Goal: Submit feedback/report problem

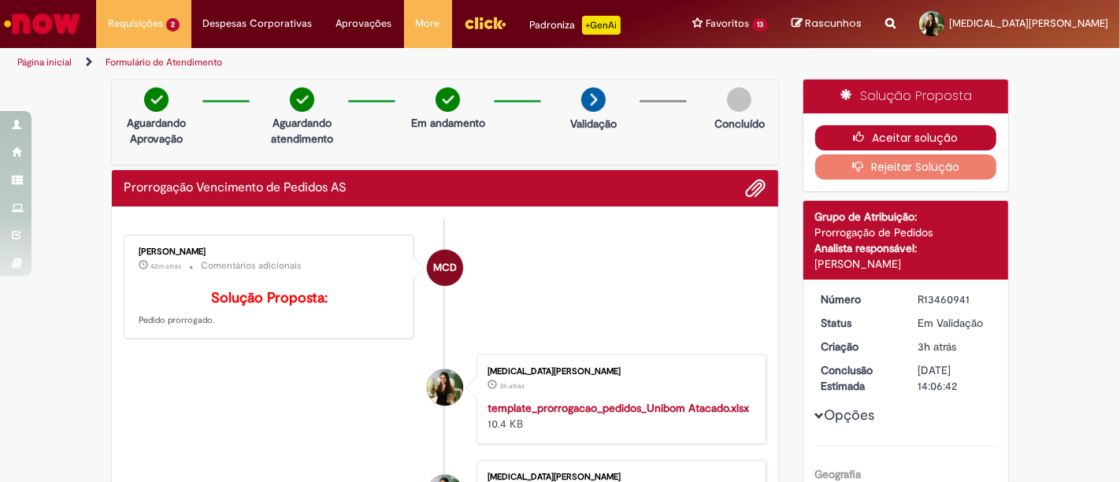
click at [894, 132] on button "Aceitar solução" at bounding box center [906, 137] width 182 height 25
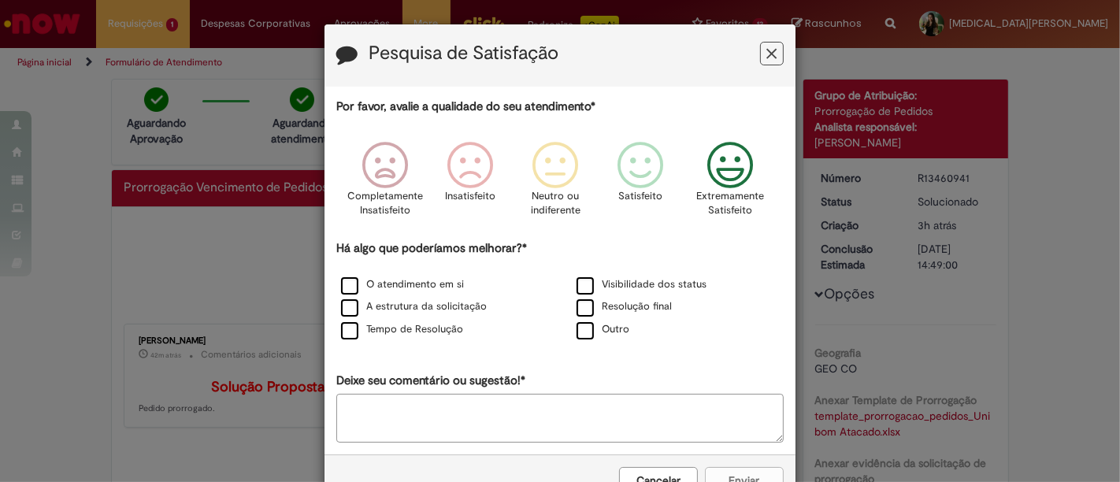
click at [736, 183] on icon "Feedback" at bounding box center [730, 165] width 59 height 47
click at [341, 288] on label "O atendimento em si" at bounding box center [402, 284] width 123 height 15
click at [341, 309] on label "A estrutura da solicitação" at bounding box center [414, 306] width 146 height 15
click at [341, 329] on label "Tempo de Resolução" at bounding box center [402, 329] width 122 height 15
click at [584, 276] on div "Visibilidade dos status" at bounding box center [678, 286] width 232 height 20
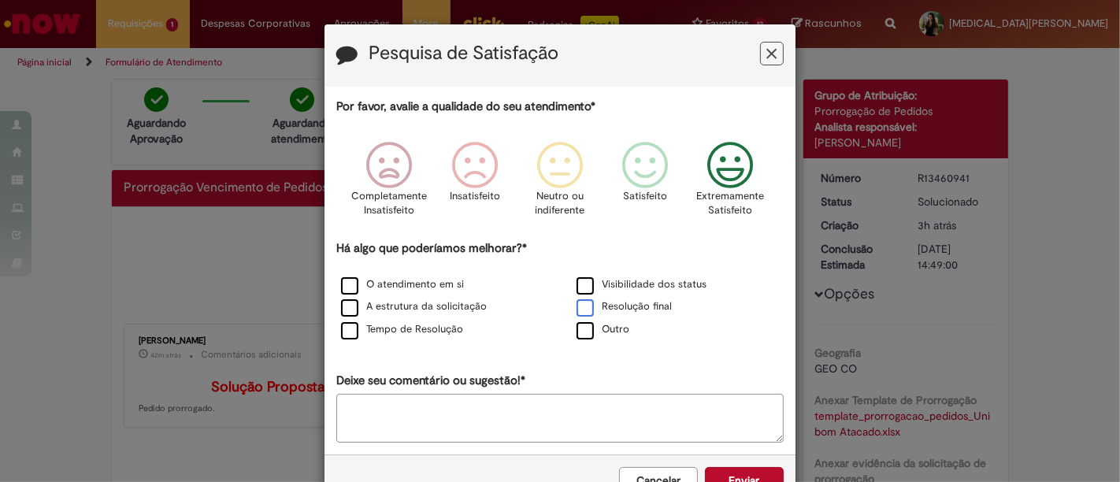
click at [583, 303] on label "Resolução final" at bounding box center [624, 306] width 95 height 15
click at [578, 277] on div "Visibilidade dos status" at bounding box center [678, 286] width 232 height 20
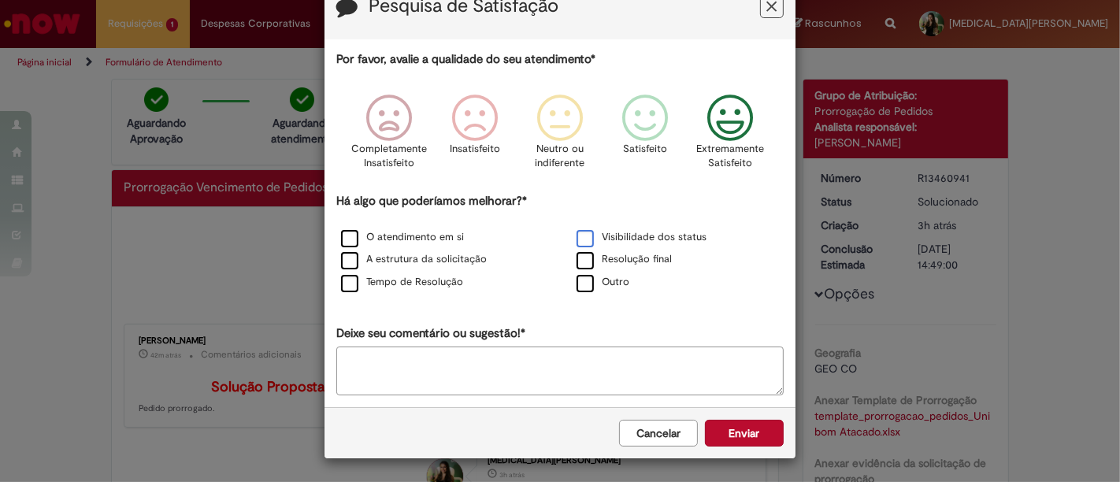
click at [588, 239] on label "Visibilidade dos status" at bounding box center [642, 237] width 130 height 15
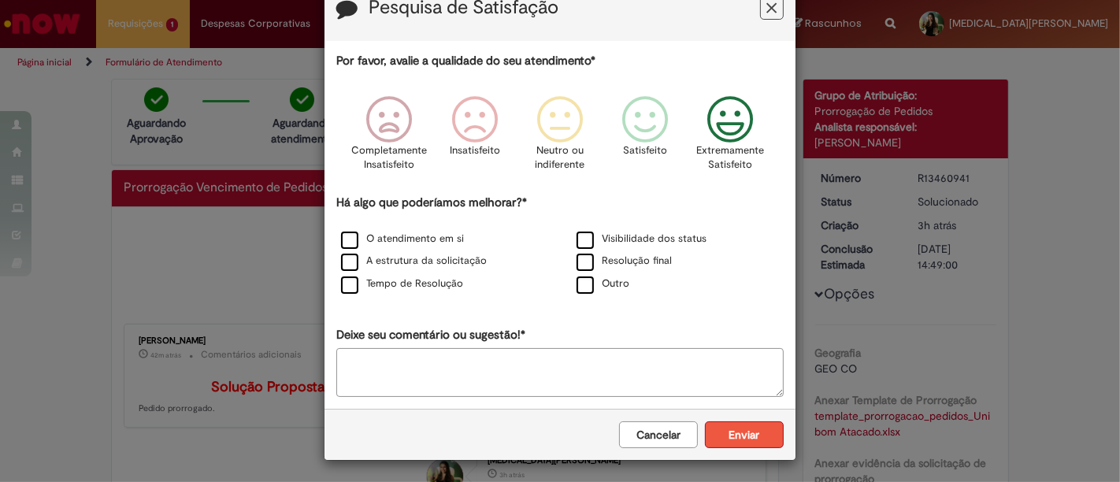
click at [743, 431] on button "Enviar" at bounding box center [744, 435] width 79 height 27
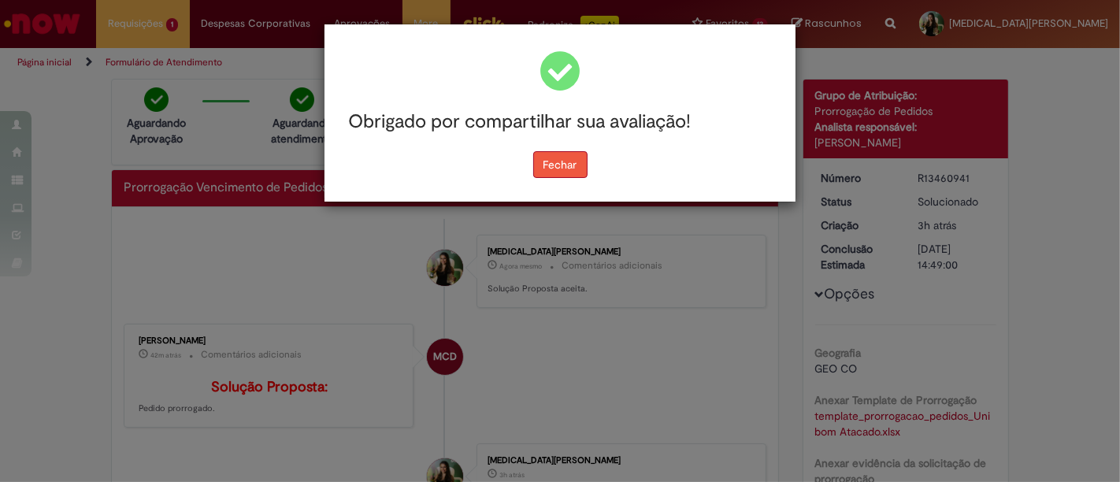
click at [578, 174] on button "Fechar" at bounding box center [560, 164] width 54 height 27
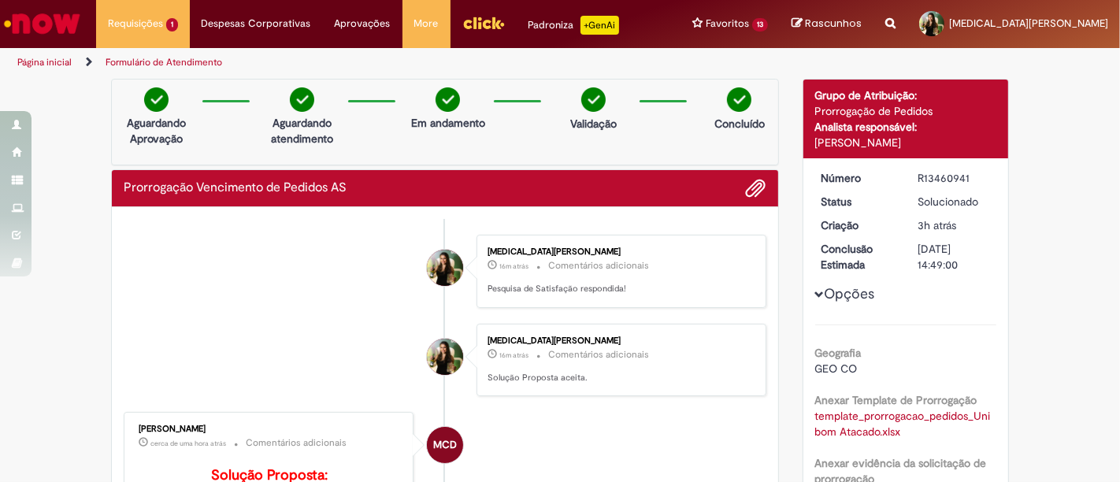
drag, startPoint x: 906, startPoint y: 176, endPoint x: 968, endPoint y: 181, distance: 61.6
click at [968, 181] on dd "R13460941" at bounding box center [954, 178] width 97 height 16
copy div "R13460941"
